Goal: Task Accomplishment & Management: Manage account settings

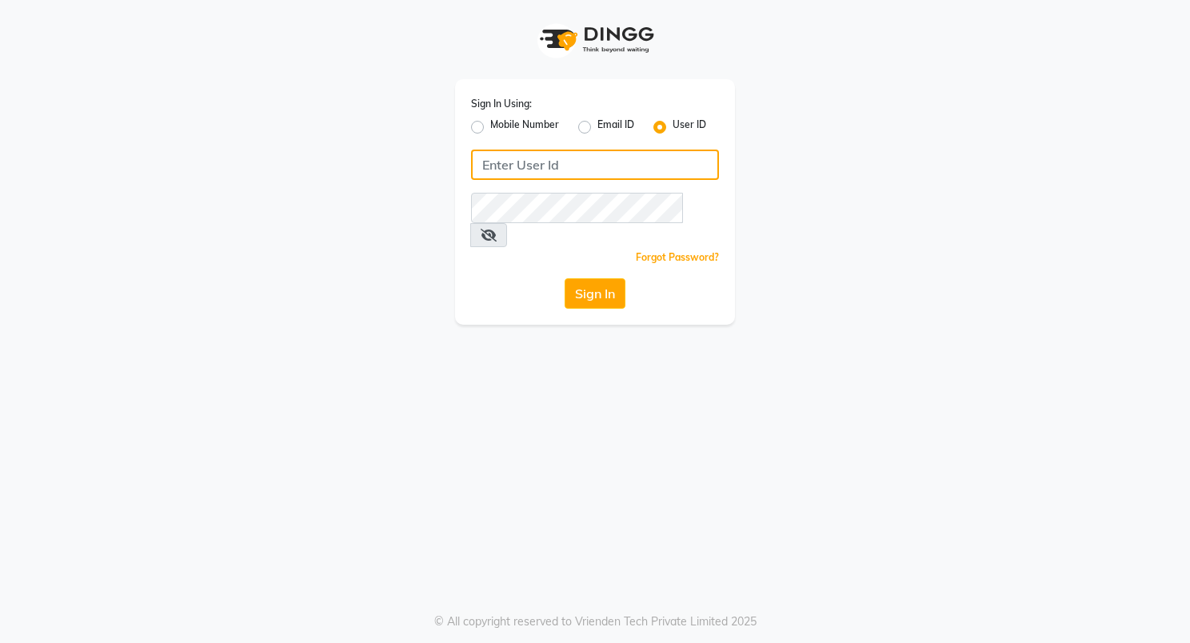
click at [636, 174] on input "Username" at bounding box center [595, 165] width 248 height 30
type input "nycsalon"
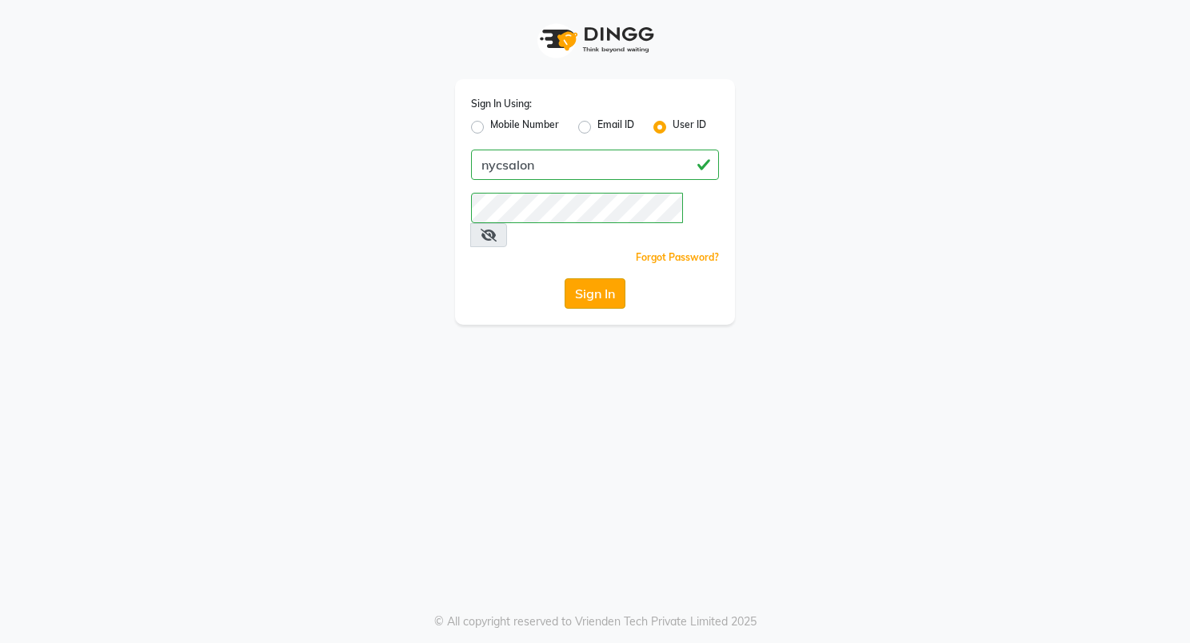
click at [585, 278] on button "Sign In" at bounding box center [594, 293] width 61 height 30
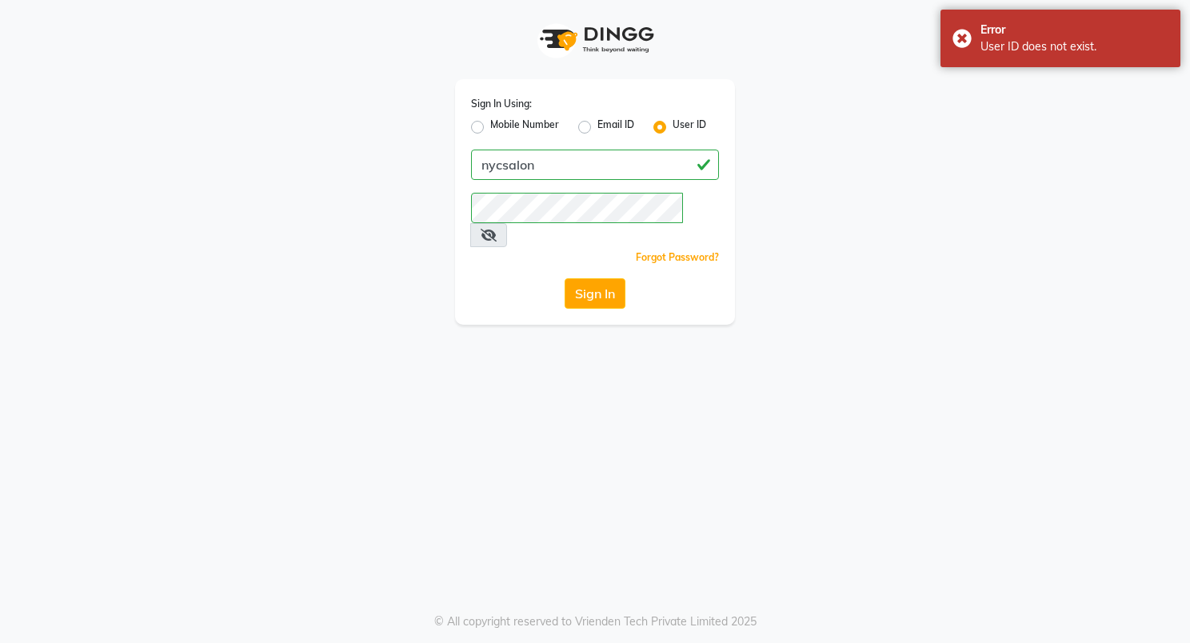
click at [604, 278] on button "Sign In" at bounding box center [594, 293] width 61 height 30
click at [507, 223] on span at bounding box center [488, 235] width 37 height 24
click at [496, 229] on icon at bounding box center [488, 235] width 16 height 13
click at [598, 278] on button "Sign In" at bounding box center [594, 293] width 61 height 30
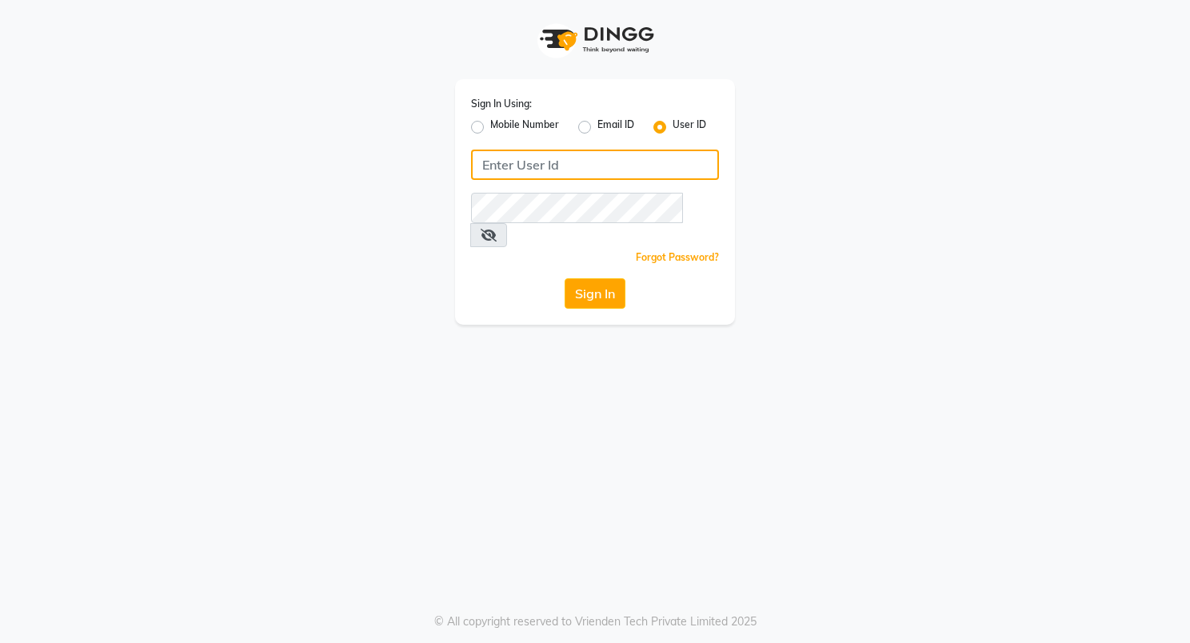
drag, startPoint x: 542, startPoint y: 166, endPoint x: 547, endPoint y: 173, distance: 8.6
click at [541, 166] on input "Username" at bounding box center [595, 165] width 248 height 30
type input "nycsalon"
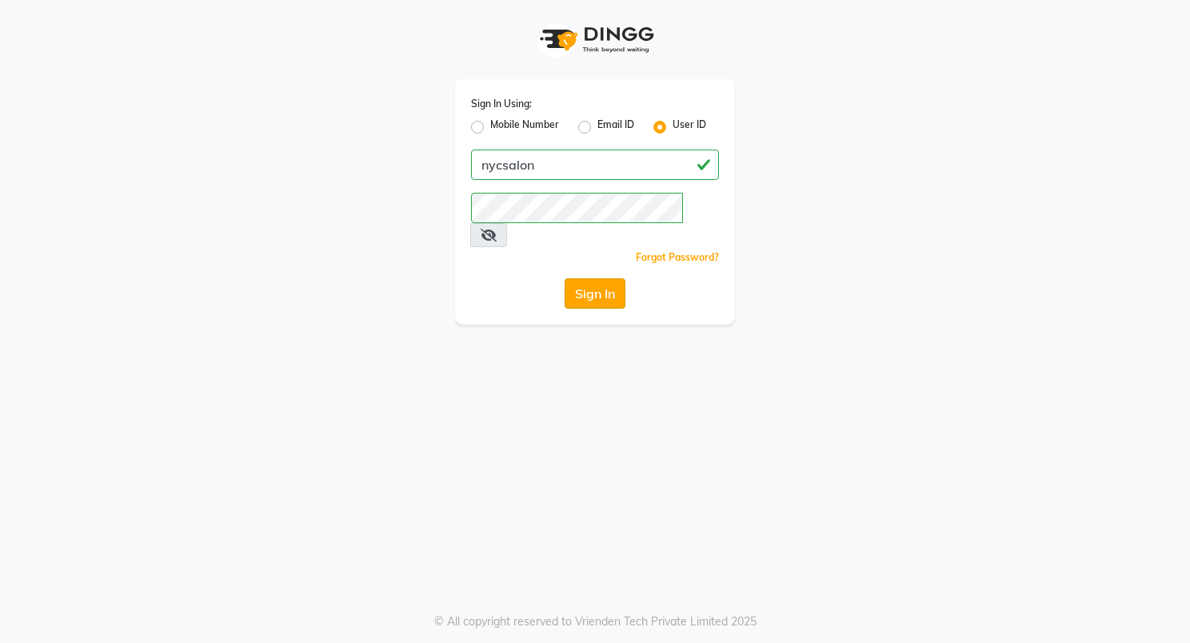
click at [600, 278] on button "Sign In" at bounding box center [594, 293] width 61 height 30
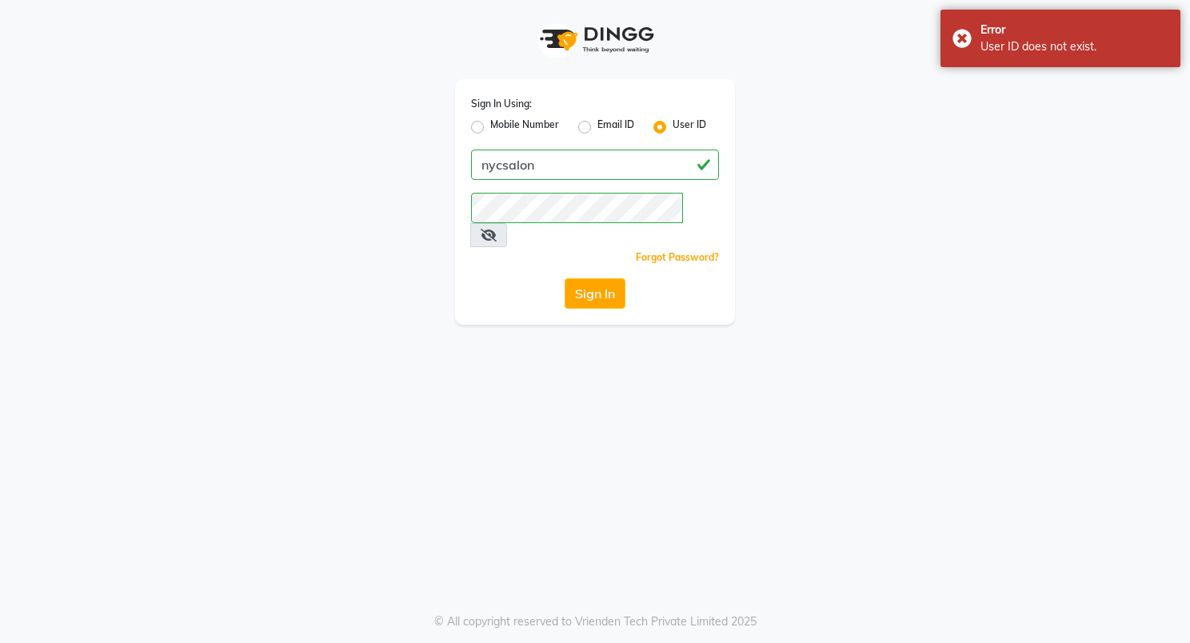
click at [597, 128] on label "Email ID" at bounding box center [615, 127] width 37 height 19
click at [597, 128] on input "Email ID" at bounding box center [602, 123] width 10 height 10
radio input "true"
radio input "false"
click at [532, 127] on label "Mobile Number" at bounding box center [524, 127] width 69 height 19
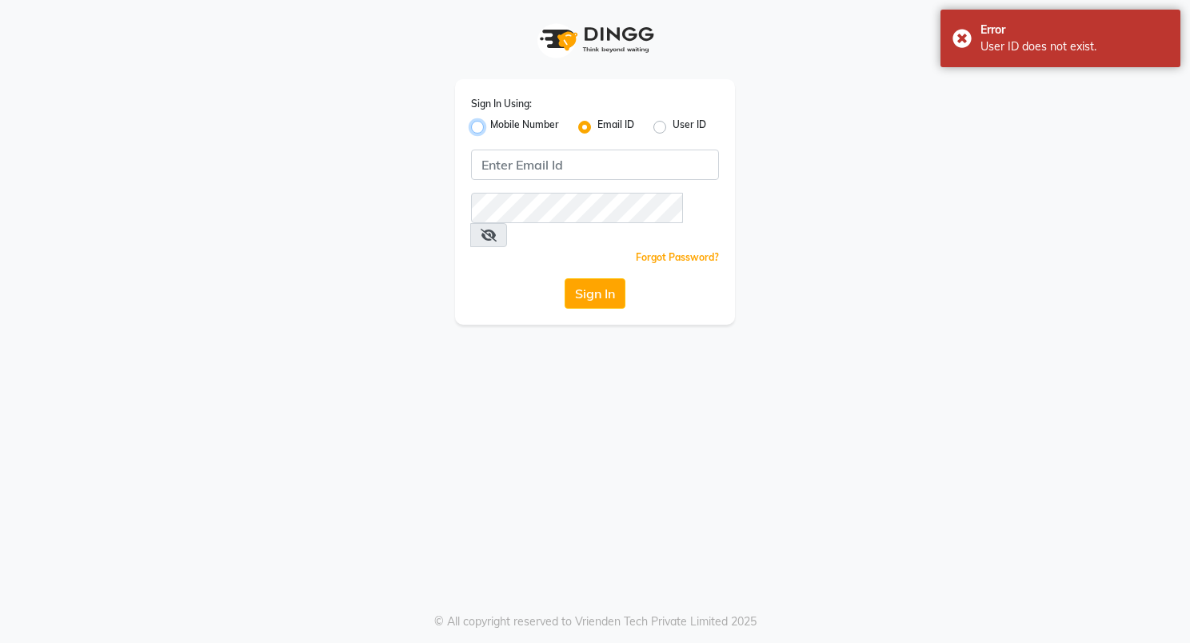
click at [500, 127] on input "Mobile Number" at bounding box center [495, 123] width 10 height 10
radio input "true"
radio input "false"
drag, startPoint x: 556, startPoint y: 160, endPoint x: 756, endPoint y: 147, distance: 199.5
click at [560, 159] on input "Username" at bounding box center [621, 165] width 194 height 30
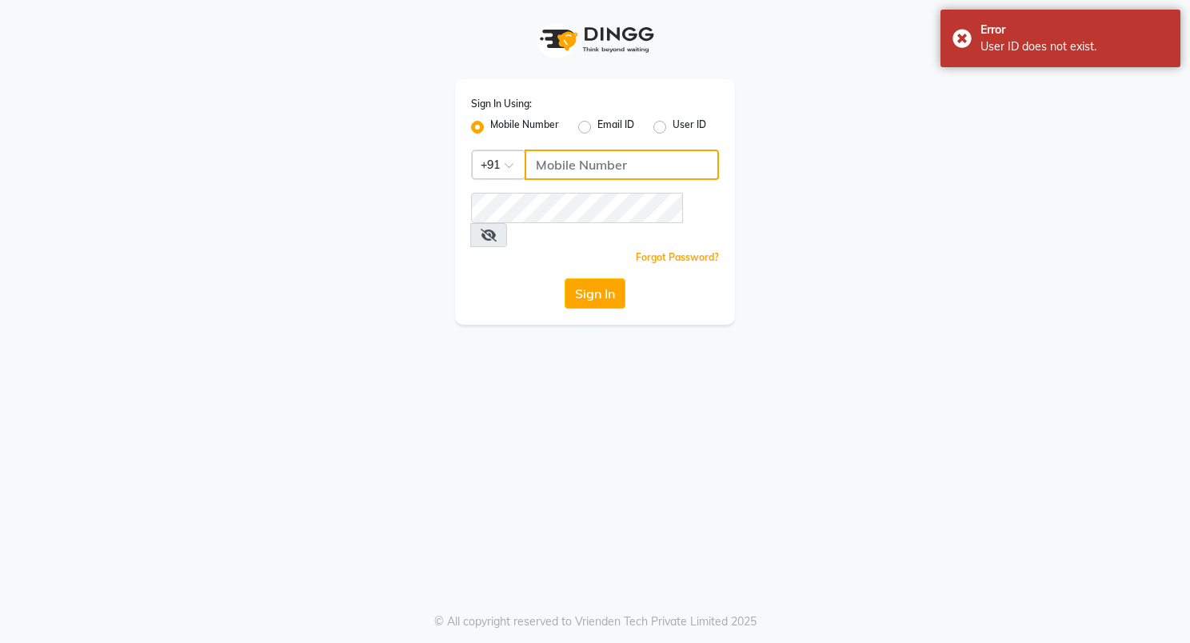
click at [674, 169] on input "Username" at bounding box center [621, 165] width 194 height 30
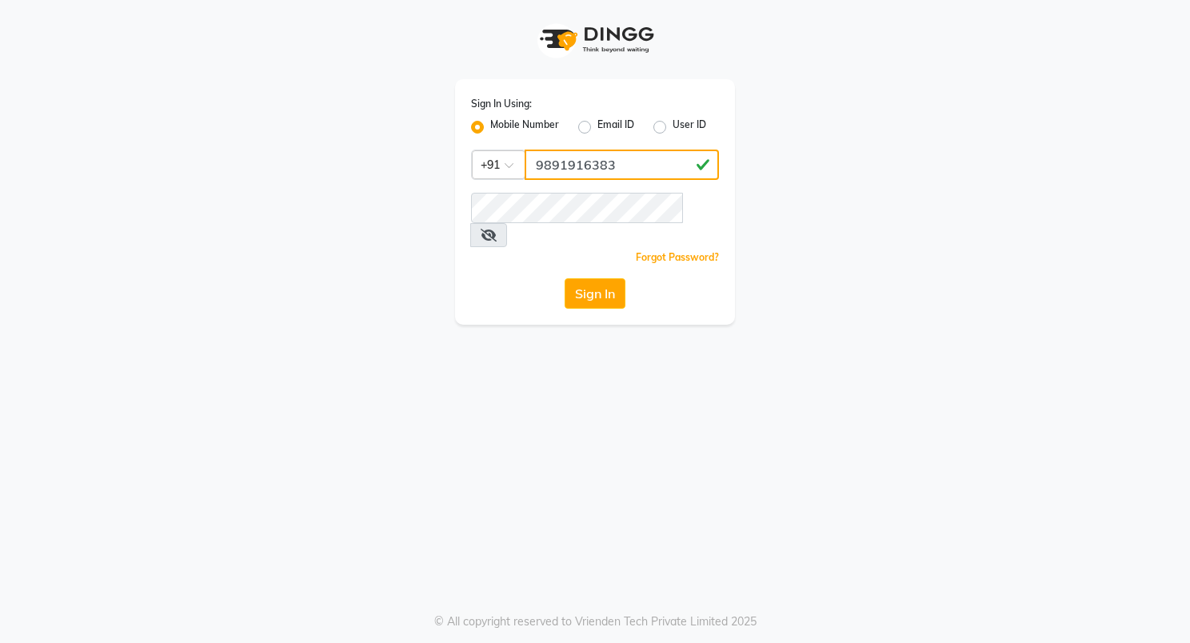
type input "9891916383"
click at [889, 256] on div "Sign In Using: Mobile Number Email ID User ID Country Code × [PHONE_NUMBER] Rem…" at bounding box center [594, 162] width 911 height 325
click at [598, 278] on button "Sign In" at bounding box center [594, 293] width 61 height 30
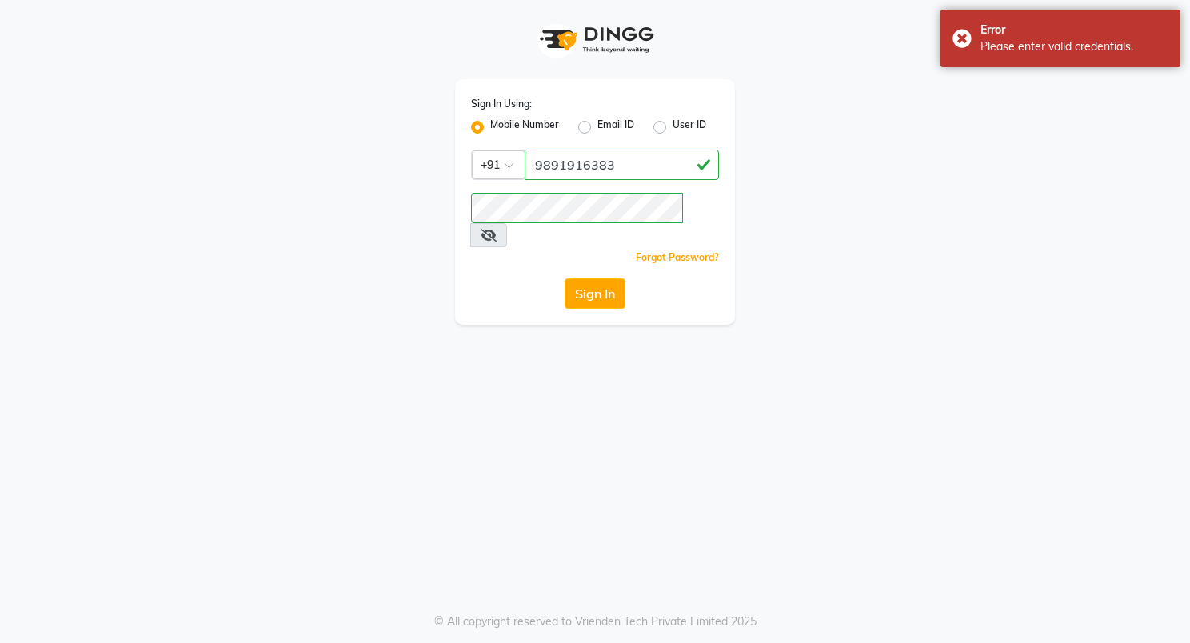
click at [496, 229] on icon at bounding box center [488, 235] width 16 height 13
click at [688, 251] on link "Forgot Password?" at bounding box center [677, 257] width 83 height 12
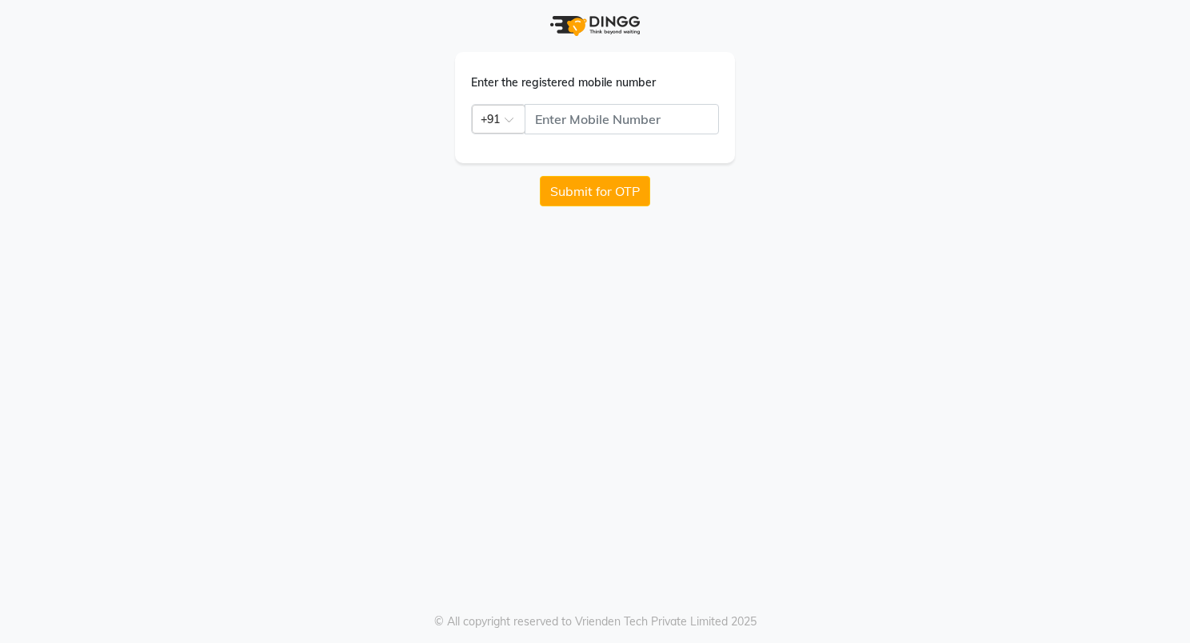
click at [640, 265] on div "Enter the registered mobile number Country Code × +91 Submit for OTP © All copy…" at bounding box center [595, 321] width 1190 height 643
